Goal: Task Accomplishment & Management: Manage account settings

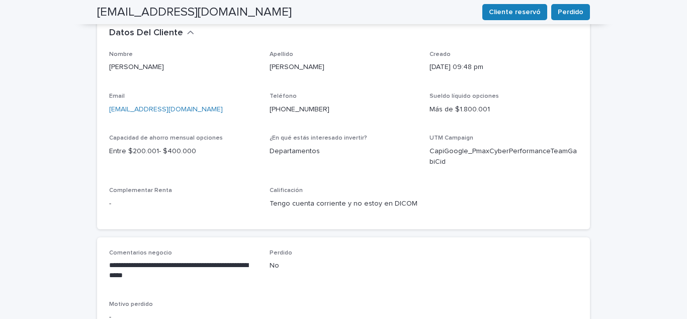
scroll to position [352, 0]
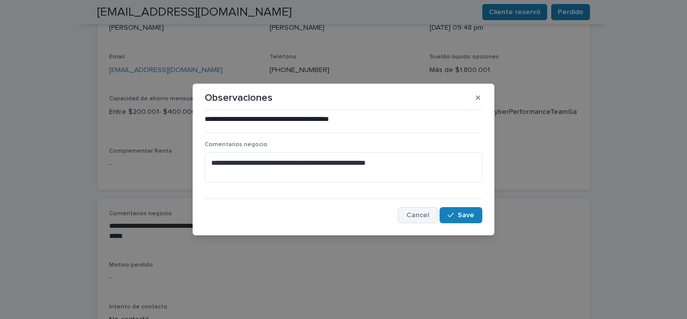
click at [419, 213] on span "Cancel" at bounding box center [418, 214] width 23 height 7
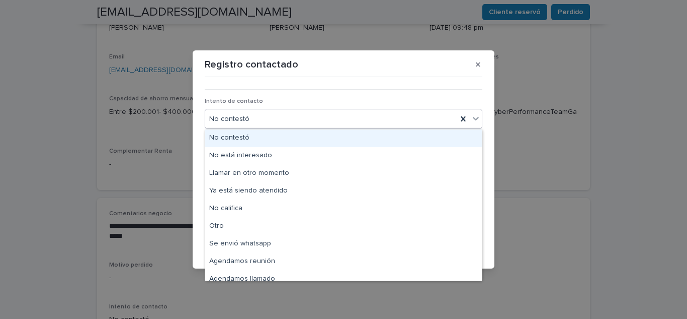
click at [247, 120] on div "No contestó" at bounding box center [331, 119] width 252 height 17
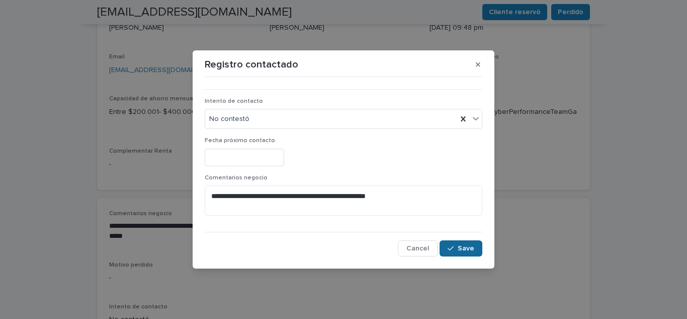
click at [454, 251] on icon "button" at bounding box center [451, 248] width 6 height 7
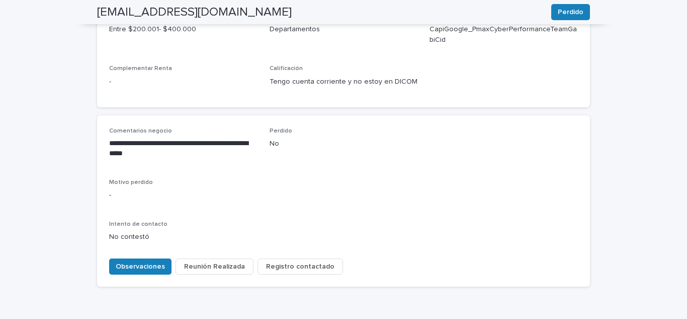
scroll to position [451, 0]
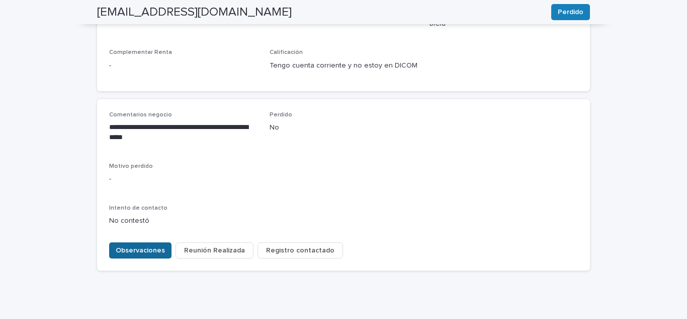
click at [149, 245] on span "Observaciones" at bounding box center [140, 250] width 49 height 10
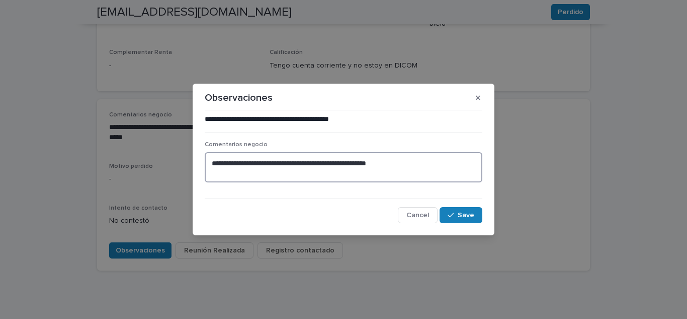
click at [423, 166] on textarea "**********" at bounding box center [344, 167] width 278 height 30
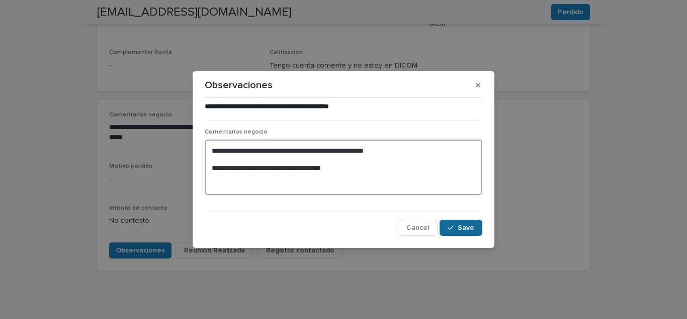
type textarea "**********"
click at [463, 230] on span "Save" at bounding box center [466, 227] width 17 height 7
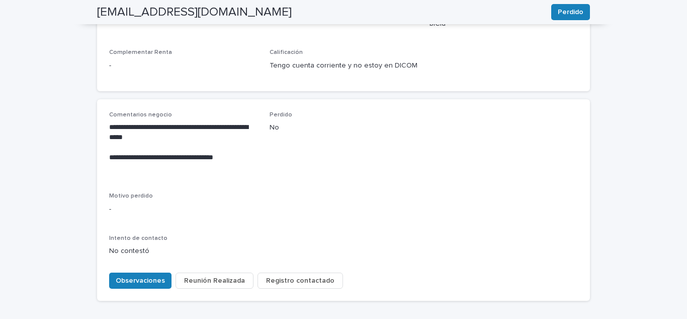
click at [308, 275] on span "Registro contactado" at bounding box center [300, 280] width 68 height 10
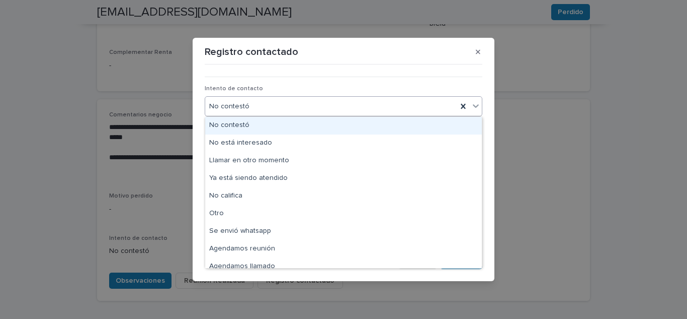
click at [263, 112] on div "No contestó" at bounding box center [331, 106] width 252 height 17
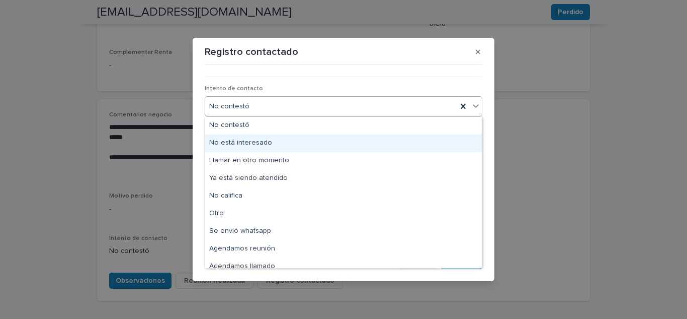
click at [260, 142] on div "No está interesado" at bounding box center [343, 143] width 277 height 18
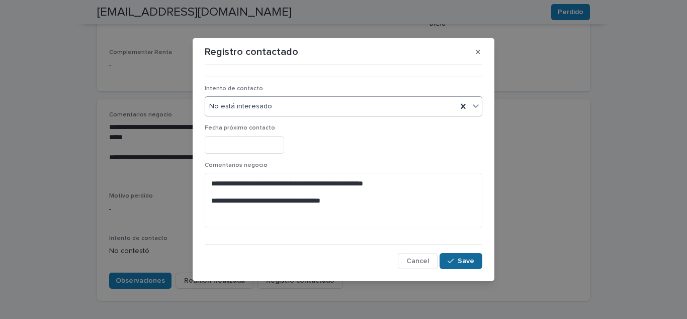
click at [457, 266] on button "Save" at bounding box center [461, 261] width 43 height 16
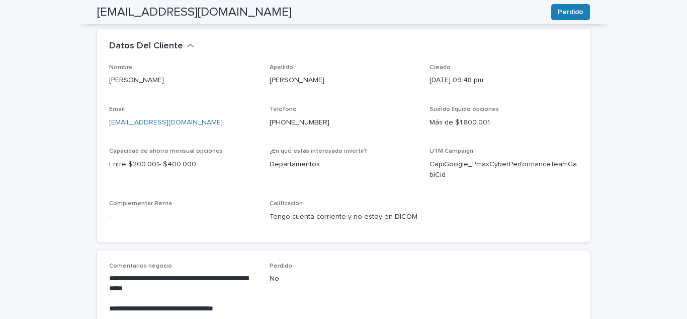
scroll to position [0, 0]
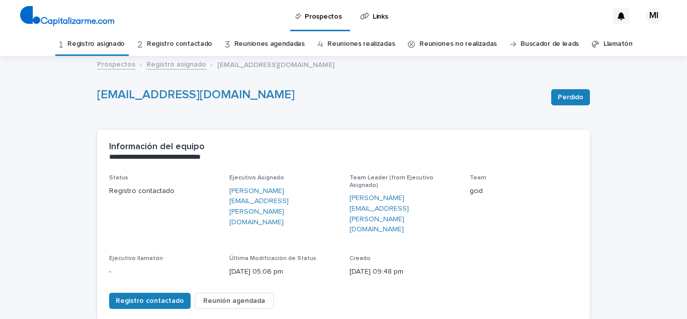
click at [119, 49] on link "Registro asignado" at bounding box center [95, 44] width 57 height 24
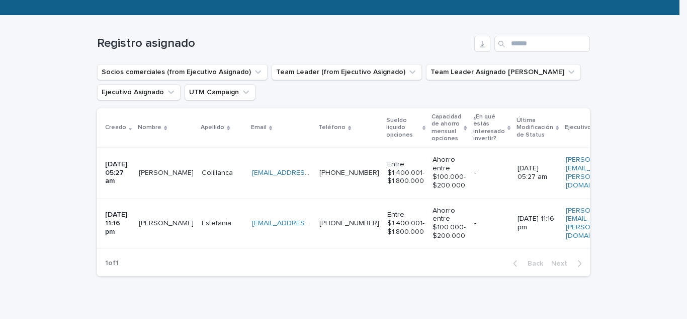
scroll to position [151, 0]
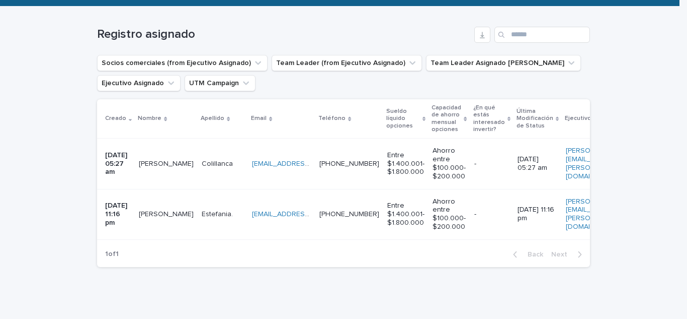
click at [159, 167] on p "[PERSON_NAME]" at bounding box center [167, 162] width 57 height 11
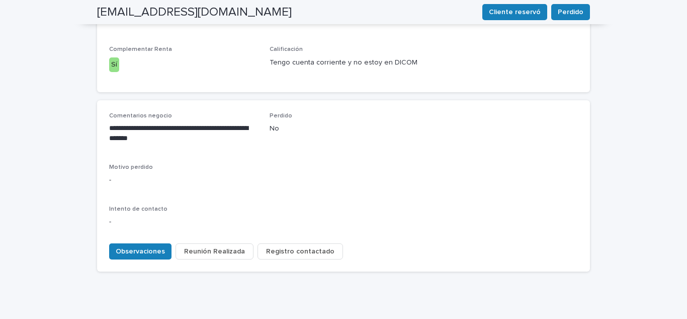
scroll to position [455, 0]
click at [290, 245] on span "Registro contactado" at bounding box center [300, 250] width 68 height 10
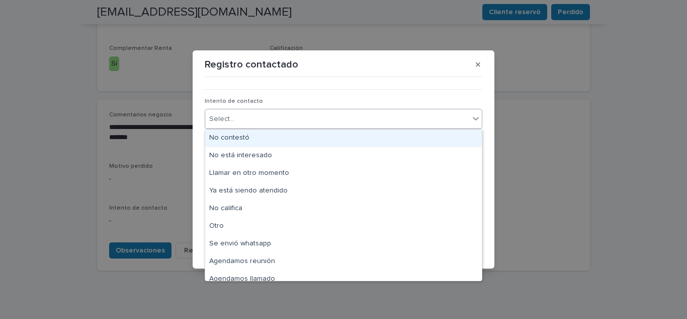
click at [225, 122] on div "Select..." at bounding box center [221, 119] width 25 height 11
click at [225, 142] on div "No contestó" at bounding box center [343, 138] width 277 height 18
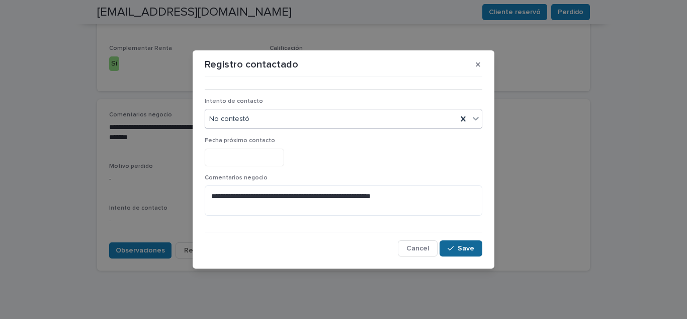
click at [458, 246] on button "Save" at bounding box center [461, 248] width 43 height 16
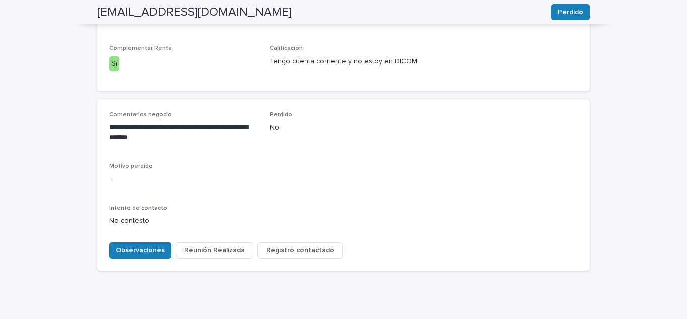
click at [271, 245] on span "Registro contactado" at bounding box center [300, 250] width 68 height 10
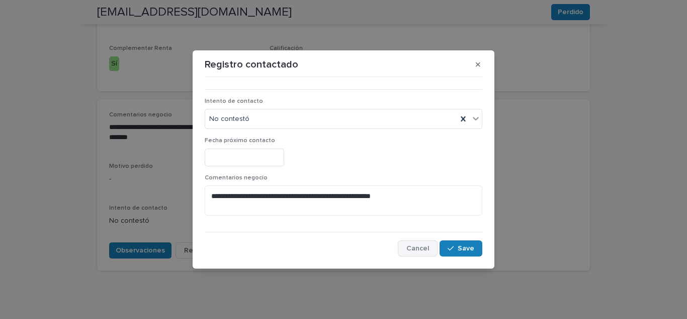
click at [415, 246] on span "Cancel" at bounding box center [418, 248] width 23 height 7
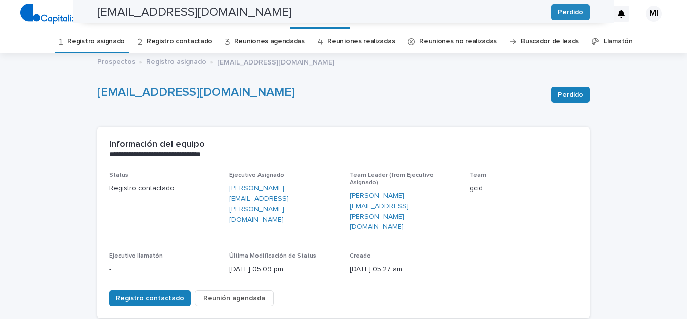
scroll to position [0, 0]
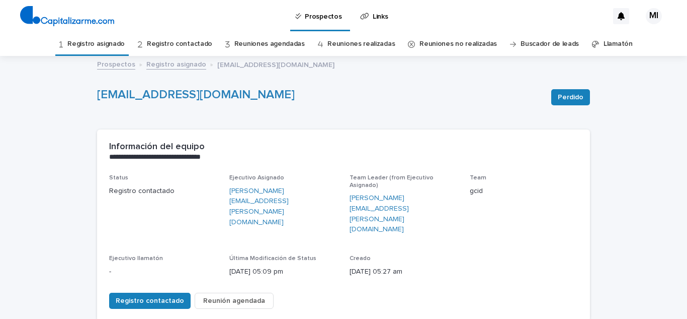
click at [117, 45] on link "Registro asignado" at bounding box center [95, 44] width 57 height 24
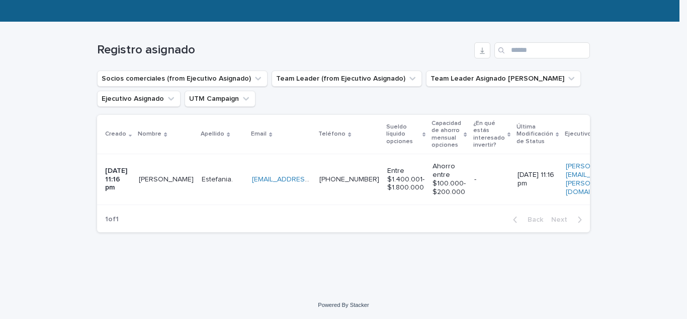
scroll to position [143, 0]
click at [153, 173] on p "[PERSON_NAME]" at bounding box center [167, 178] width 57 height 11
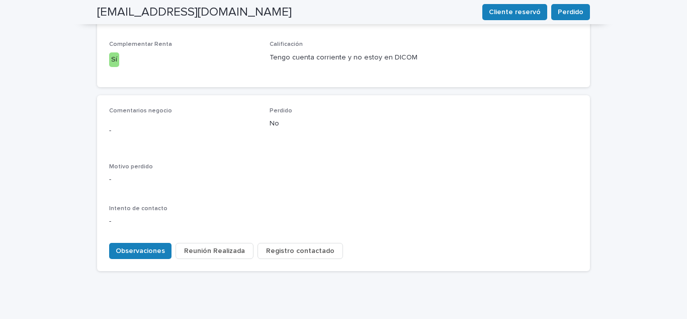
scroll to position [459, 0]
click at [150, 245] on span "Observaciones" at bounding box center [140, 250] width 49 height 10
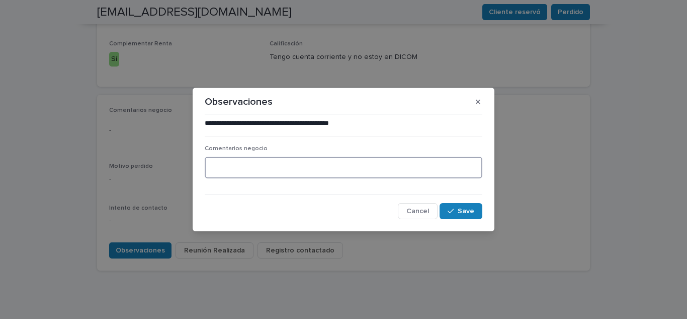
click at [218, 169] on textarea at bounding box center [344, 167] width 278 height 22
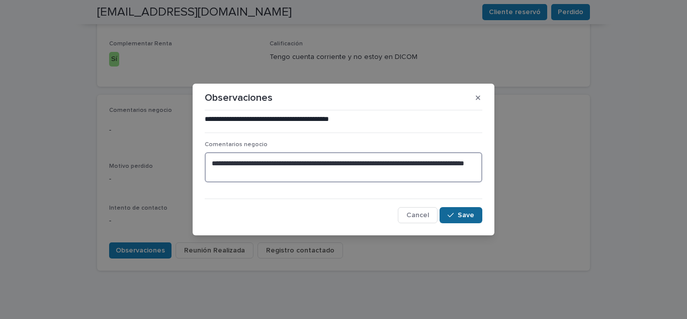
type textarea "**********"
click at [470, 212] on span "Save" at bounding box center [466, 214] width 17 height 7
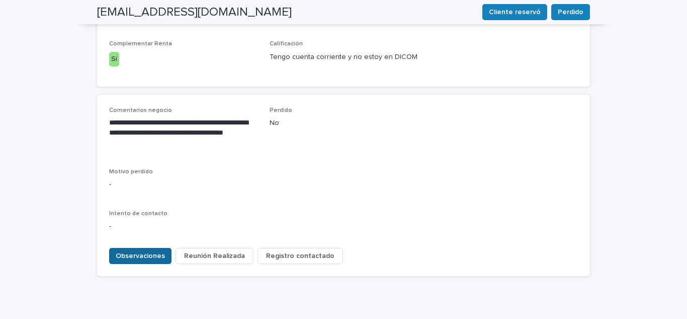
click at [140, 251] on span "Observaciones" at bounding box center [140, 256] width 49 height 10
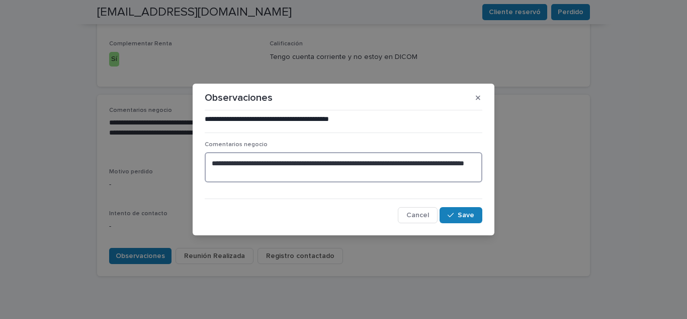
click at [446, 161] on textarea "**********" at bounding box center [344, 167] width 278 height 30
type textarea "**********"
click at [454, 216] on icon "button" at bounding box center [451, 214] width 6 height 7
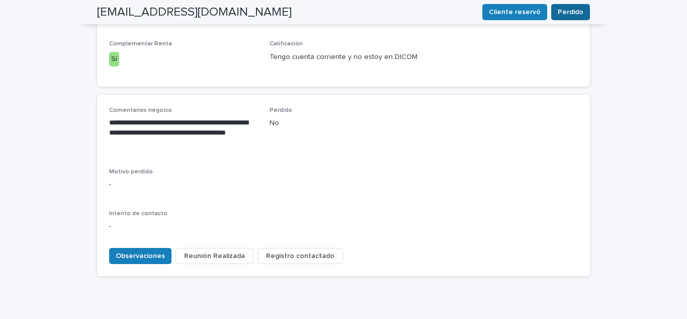
click at [569, 12] on span "Perdido" at bounding box center [571, 12] width 26 height 10
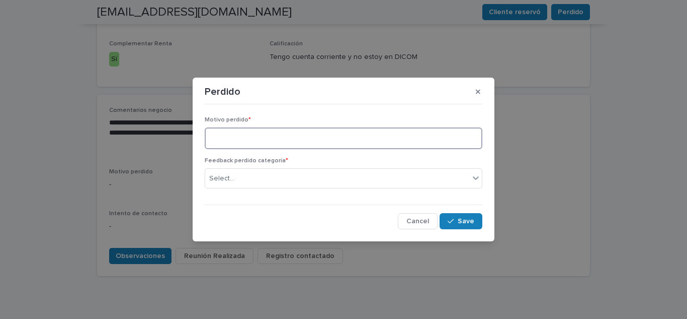
click at [247, 141] on textarea at bounding box center [344, 138] width 278 height 22
type textarea "*"
type textarea "**********"
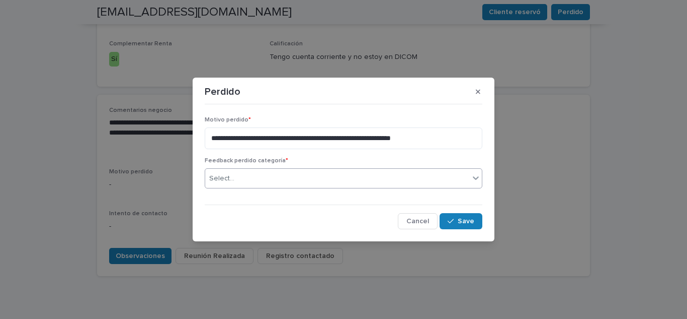
click at [235, 177] on div "Select..." at bounding box center [337, 178] width 264 height 17
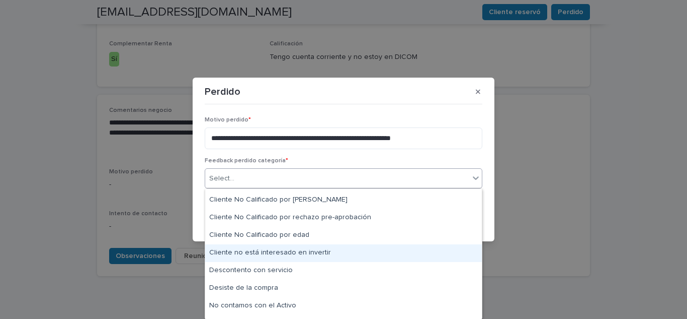
scroll to position [101, 0]
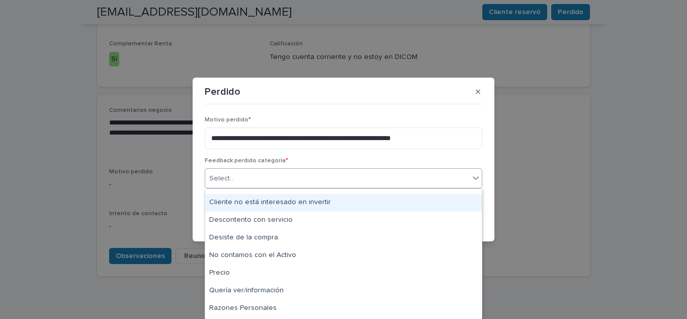
click at [313, 202] on div "Cliente no está interesado en invertir" at bounding box center [343, 203] width 277 height 18
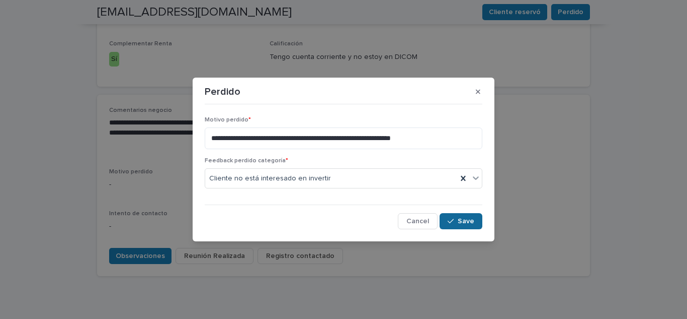
click at [473, 224] on span "Save" at bounding box center [466, 220] width 17 height 7
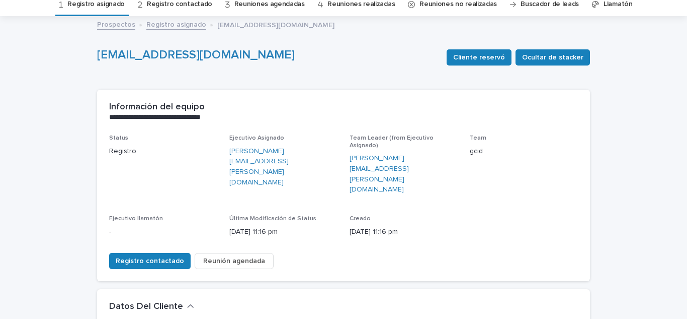
scroll to position [0, 0]
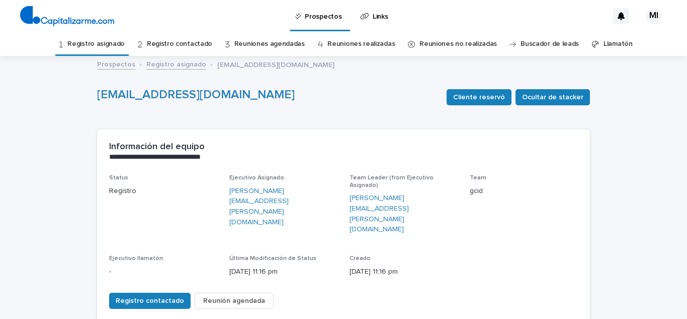
click at [98, 45] on link "Registro asignado" at bounding box center [95, 44] width 57 height 24
